Goal: Task Accomplishment & Management: Use online tool/utility

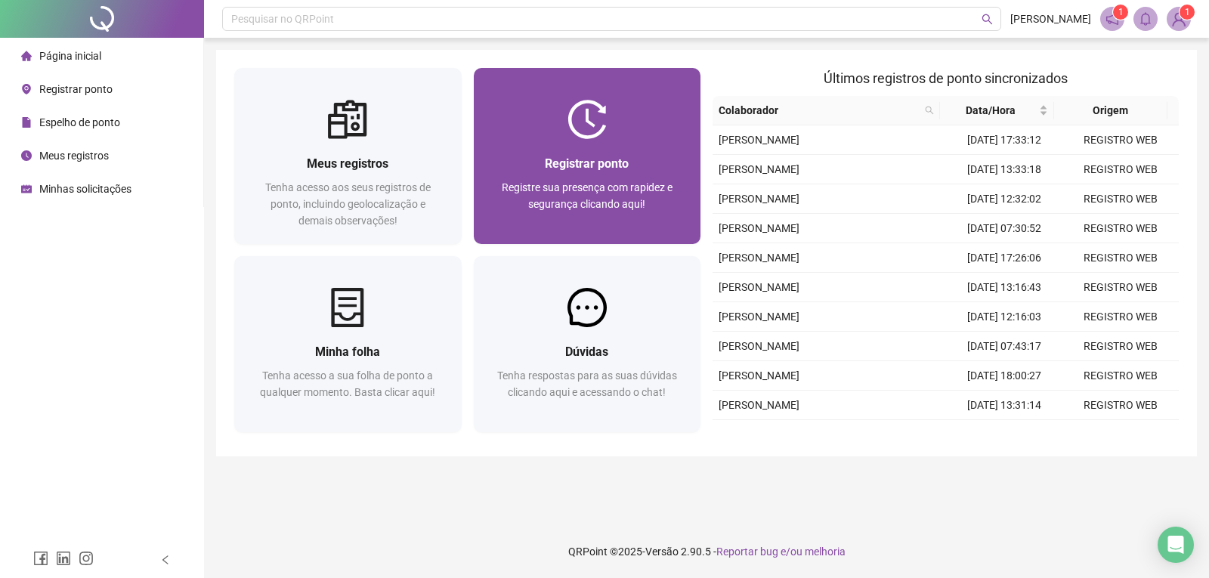
click at [574, 159] on span "Registrar ponto" at bounding box center [587, 163] width 84 height 14
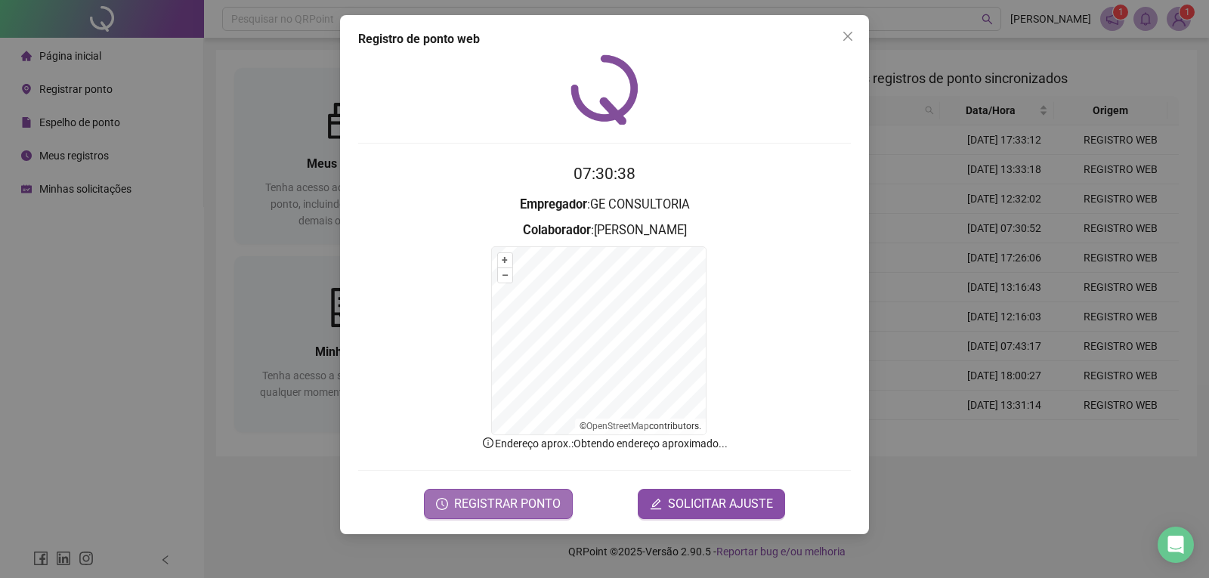
click at [530, 506] on span "REGISTRAR PONTO" at bounding box center [507, 504] width 107 height 18
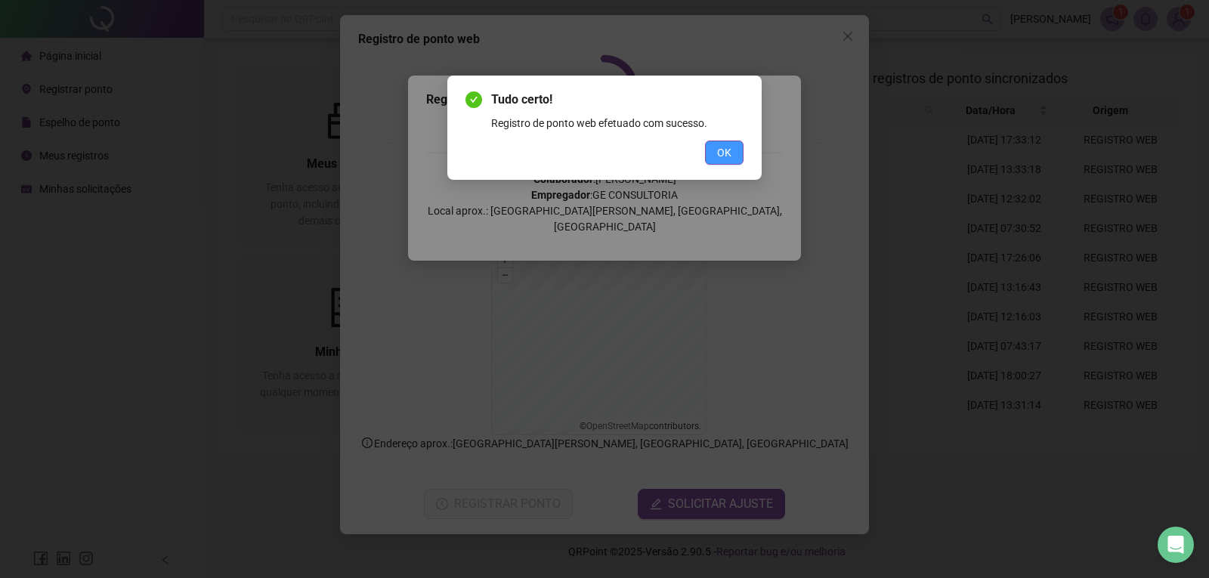
click at [735, 144] on button "OK" at bounding box center [724, 153] width 39 height 24
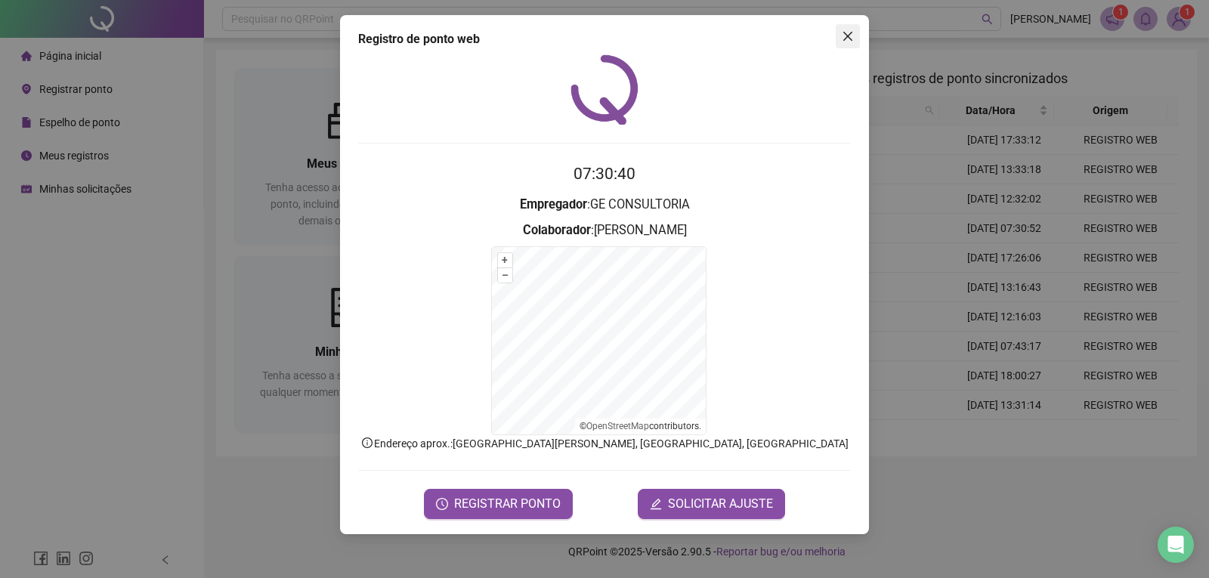
click at [845, 33] on icon "close" at bounding box center [847, 36] width 9 height 9
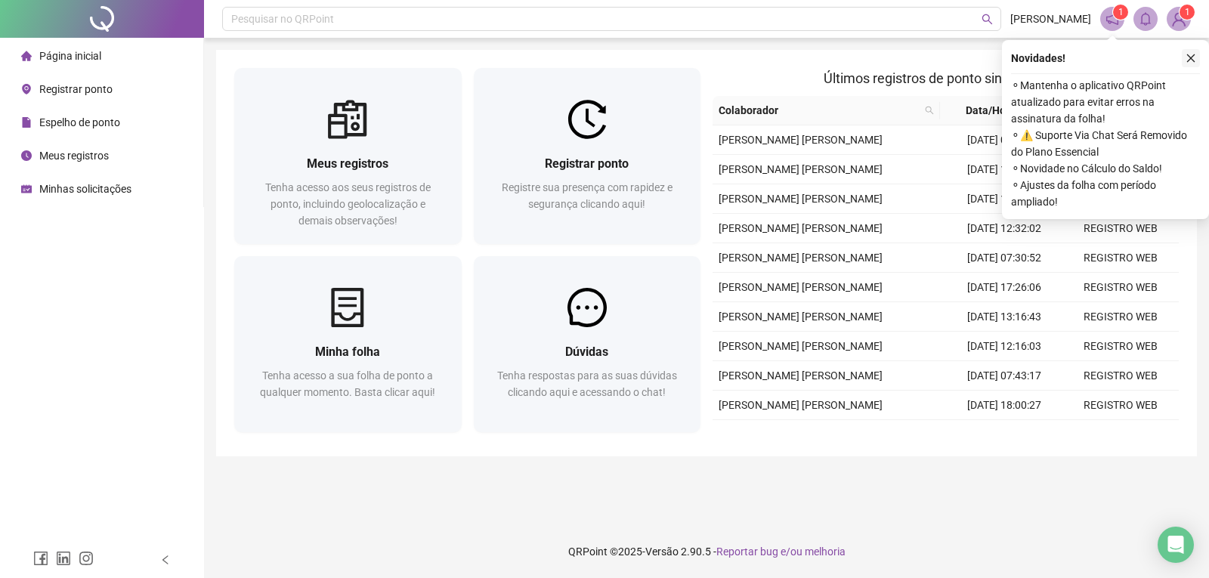
click at [1191, 59] on icon "close" at bounding box center [1191, 58] width 11 height 11
